Goal: Contribute content: Contribute content

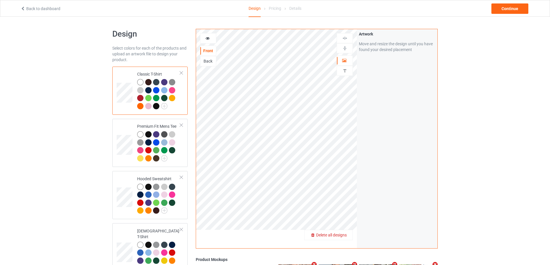
click at [344, 237] on span "Delete all designs" at bounding box center [331, 235] width 31 height 5
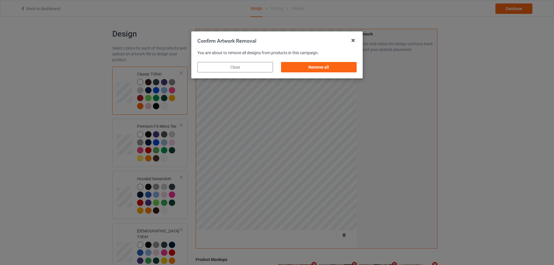
click at [344, 70] on div "Remove all" at bounding box center [319, 67] width 76 height 10
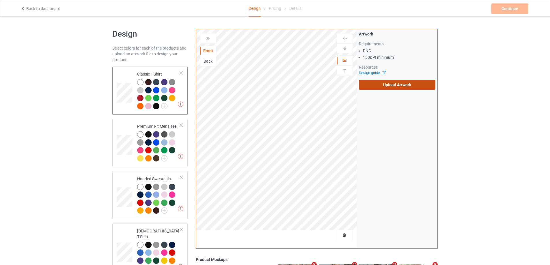
click at [390, 82] on label "Upload Artwork" at bounding box center [397, 85] width 76 height 10
click at [0, 0] on input "Upload Artwork" at bounding box center [0, 0] width 0 height 0
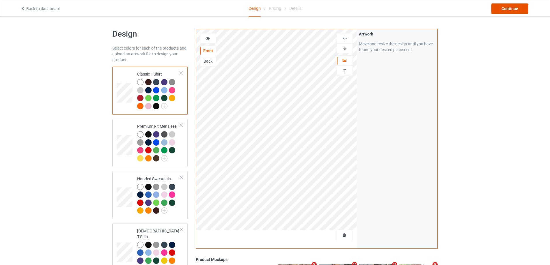
click at [524, 8] on div "Continue" at bounding box center [509, 8] width 37 height 10
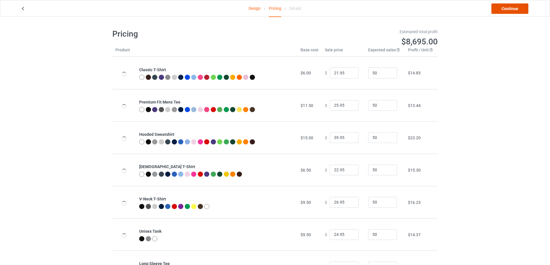
click at [520, 10] on link "Continue" at bounding box center [509, 8] width 37 height 10
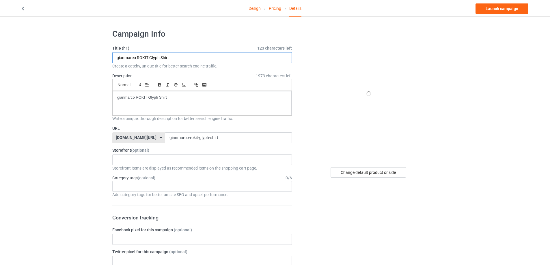
paste input "Bull"
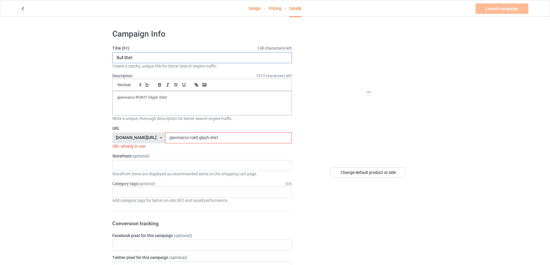
type input "Bull Shirt"
drag, startPoint x: 55, startPoint y: 88, endPoint x: 129, endPoint y: 119, distance: 80.1
paste input "Bull S"
drag, startPoint x: 158, startPoint y: 133, endPoint x: 109, endPoint y: 134, distance: 48.8
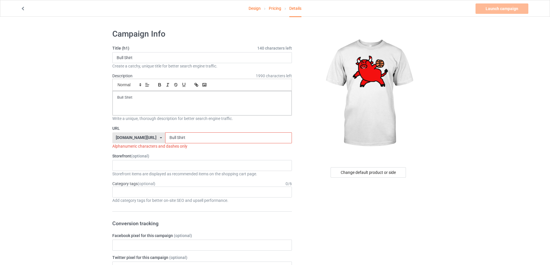
click at [165, 138] on input "Bull Shirt" at bounding box center [228, 137] width 126 height 11
click at [203, 139] on input "Bull-Shirt" at bounding box center [228, 137] width 126 height 11
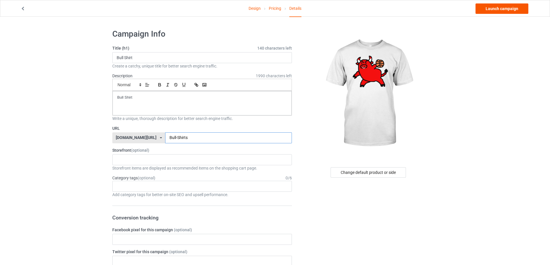
type input "Bull-Shirts"
click at [522, 10] on link "Launch campaign" at bounding box center [501, 8] width 53 height 10
